Goal: Task Accomplishment & Management: Use online tool/utility

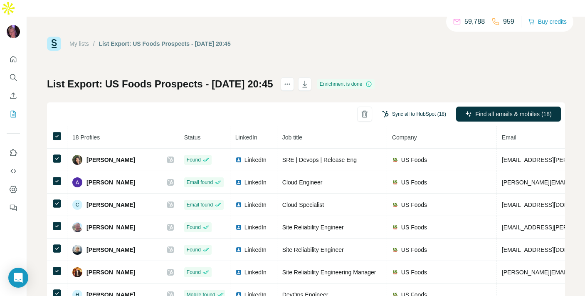
click at [414, 108] on button "Sync all to HubSpot (18)" at bounding box center [415, 114] width 76 height 12
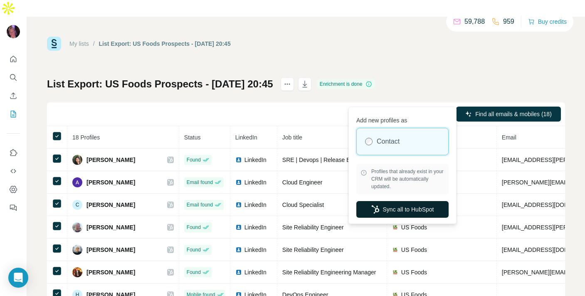
click at [385, 208] on button "Sync all to HubSpot" at bounding box center [403, 209] width 92 height 17
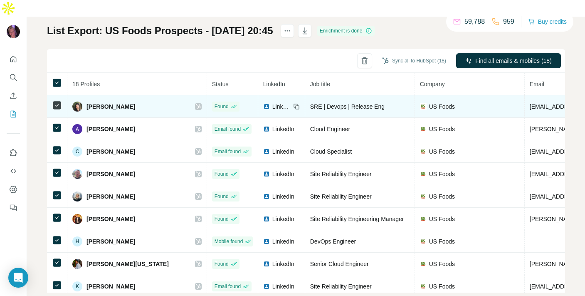
click at [196, 103] on icon at bounding box center [198, 106] width 5 height 7
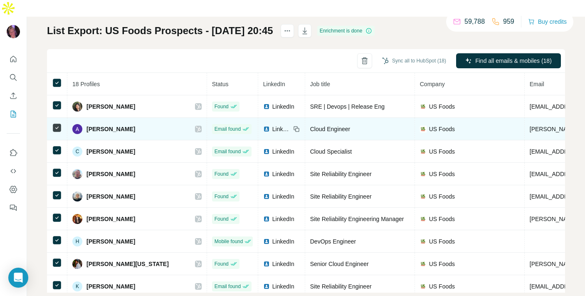
click at [201, 126] on div at bounding box center [198, 129] width 7 height 7
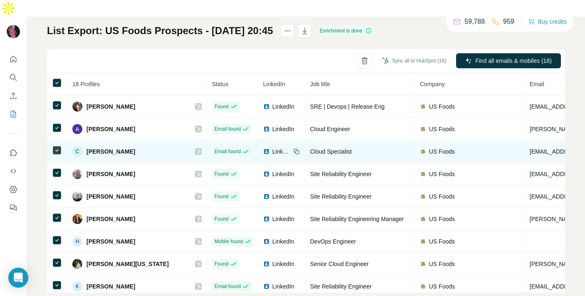
click at [196, 148] on icon at bounding box center [198, 151] width 5 height 7
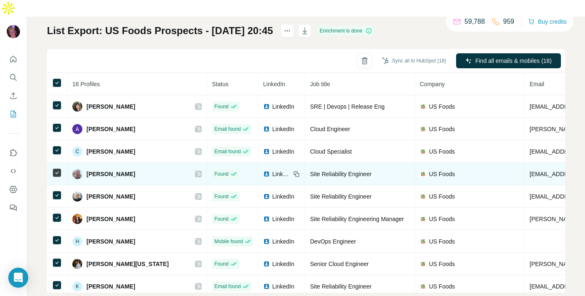
click at [198, 169] on div "[PERSON_NAME]" at bounding box center [136, 174] width 129 height 10
click at [198, 171] on icon at bounding box center [198, 174] width 5 height 7
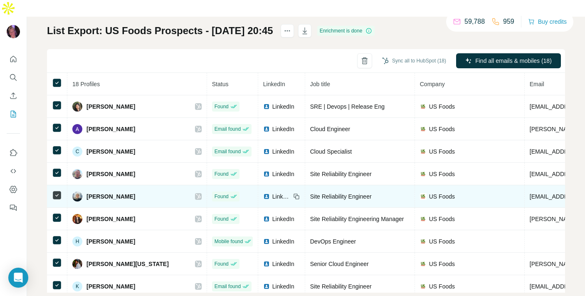
click at [199, 193] on icon at bounding box center [198, 196] width 5 height 7
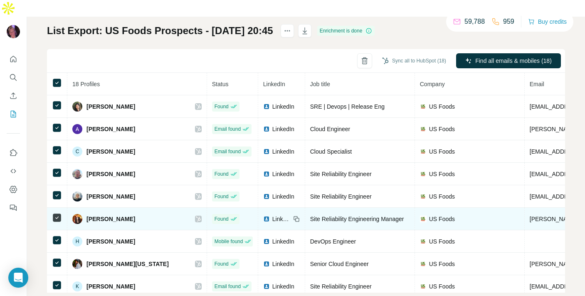
click at [198, 216] on icon at bounding box center [198, 219] width 5 height 7
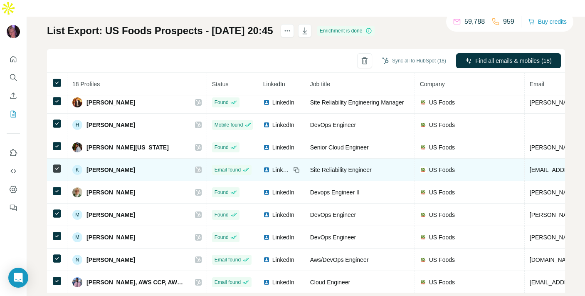
scroll to position [119, 0]
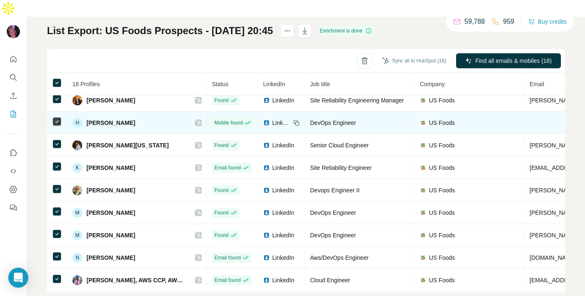
click at [196, 119] on icon at bounding box center [198, 122] width 5 height 7
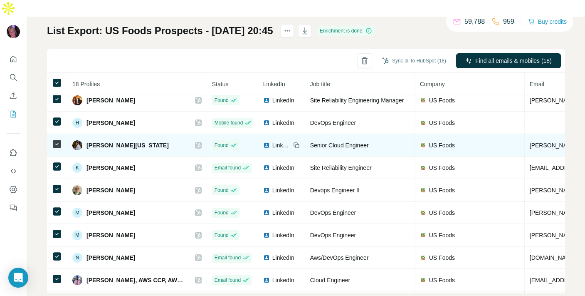
click at [198, 142] on icon at bounding box center [198, 145] width 5 height 7
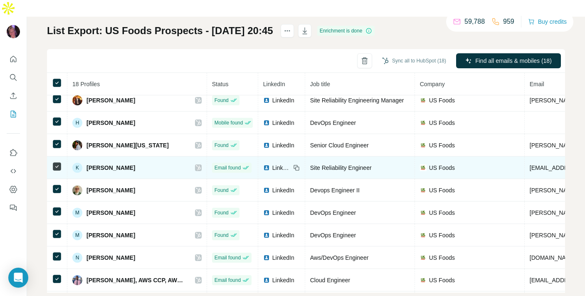
click at [199, 164] on icon at bounding box center [198, 167] width 5 height 7
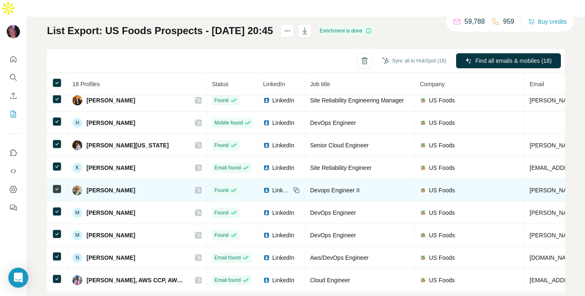
click at [199, 187] on icon at bounding box center [198, 190] width 5 height 7
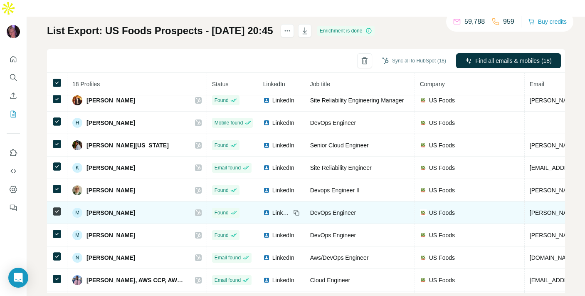
click at [199, 209] on icon at bounding box center [198, 212] width 5 height 7
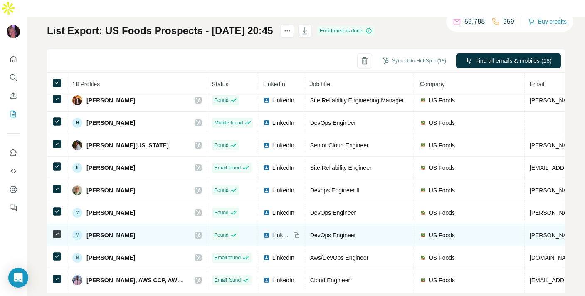
click at [199, 232] on icon at bounding box center [198, 235] width 5 height 7
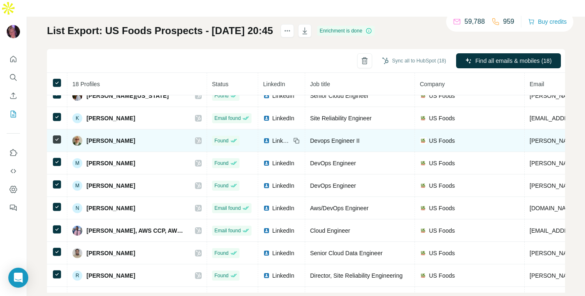
scroll to position [207, 0]
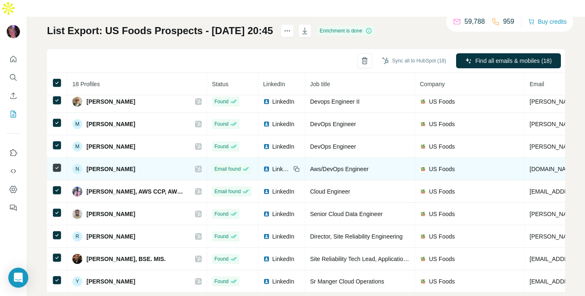
click at [196, 164] on div "N [PERSON_NAME]" at bounding box center [136, 169] width 129 height 10
click at [198, 166] on icon at bounding box center [198, 168] width 5 height 5
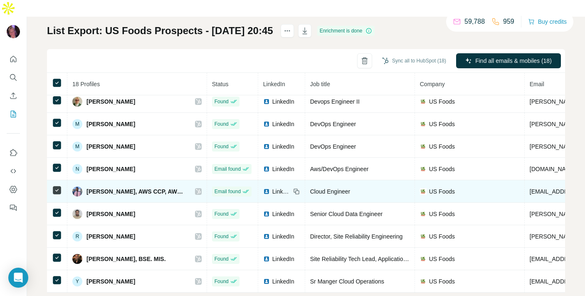
click at [198, 188] on icon at bounding box center [198, 191] width 5 height 7
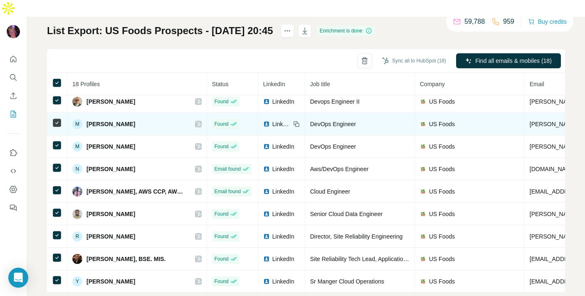
drag, startPoint x: 196, startPoint y: 198, endPoint x: 160, endPoint y: 110, distance: 94.4
click at [196, 211] on icon at bounding box center [198, 214] width 5 height 7
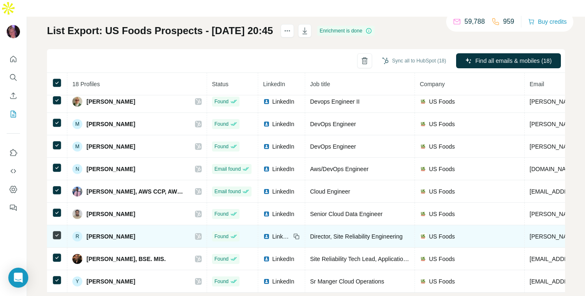
click at [197, 233] on icon at bounding box center [198, 236] width 5 height 7
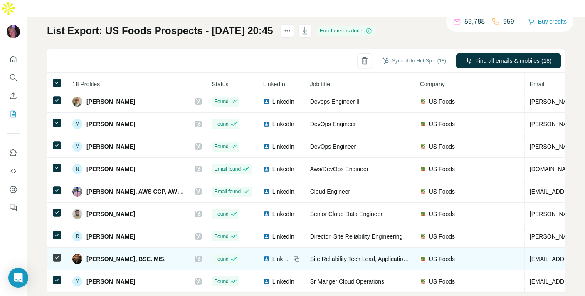
click at [197, 255] on icon at bounding box center [198, 258] width 5 height 7
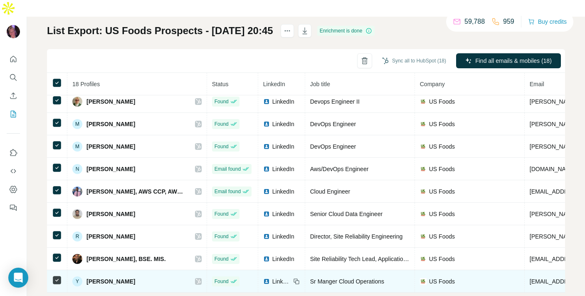
click at [199, 278] on icon at bounding box center [198, 281] width 5 height 7
